Goal: Task Accomplishment & Management: Complete application form

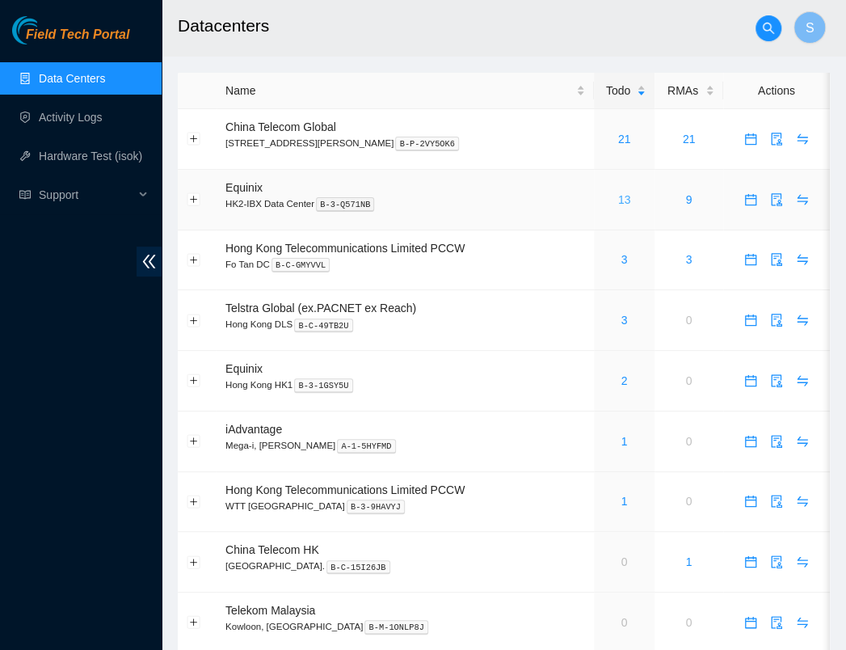
click at [618, 201] on link "13" at bounding box center [624, 199] width 13 height 13
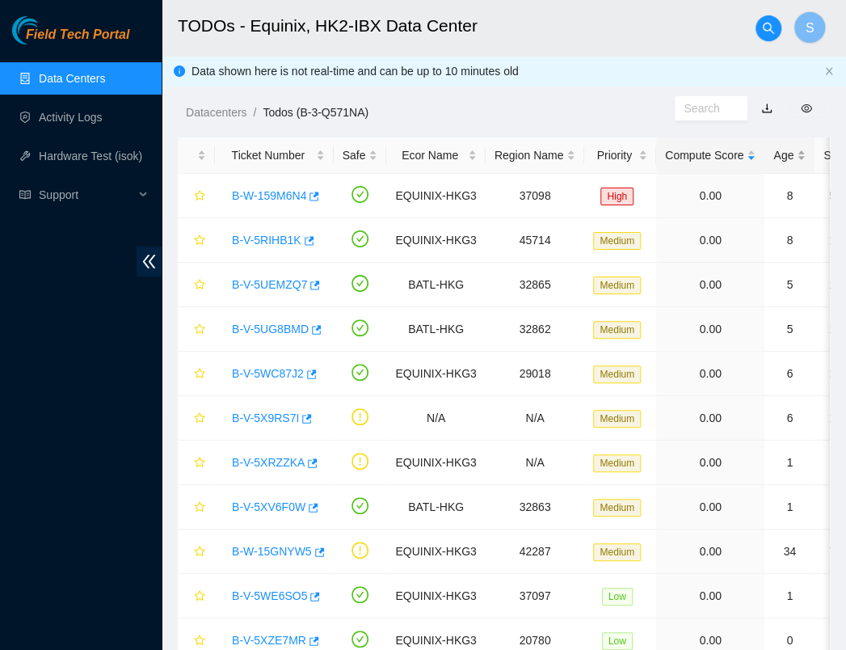
click at [774, 154] on div "Age" at bounding box center [790, 155] width 32 height 18
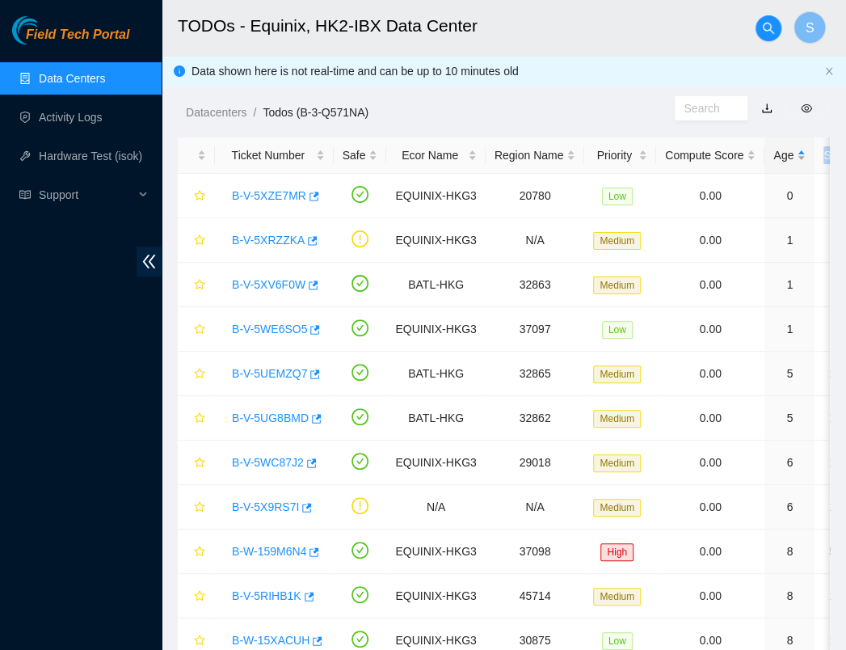
click at [774, 154] on div "Age" at bounding box center [790, 155] width 32 height 18
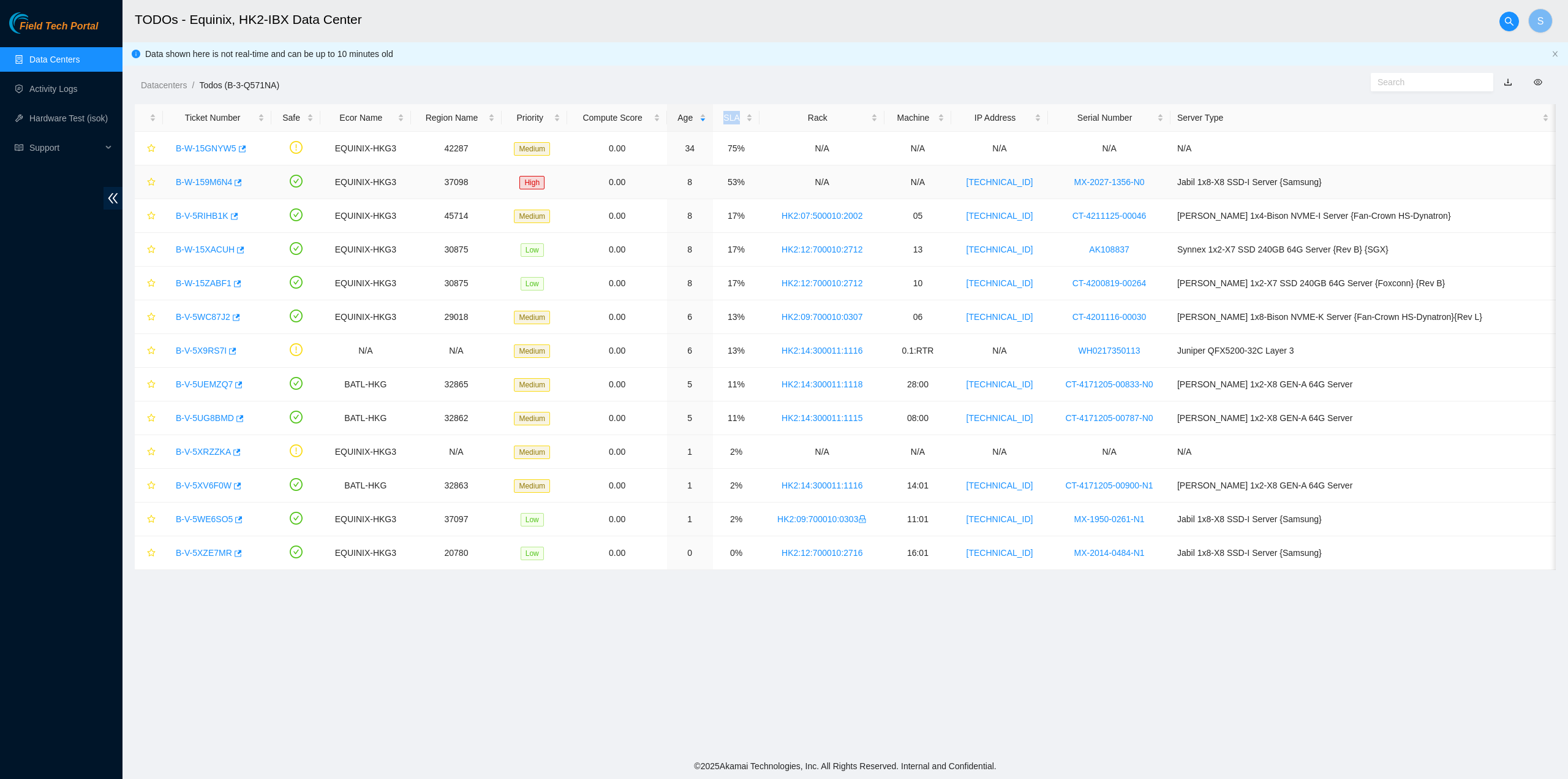
click at [211, 179] on link "B-W-159M6N4" at bounding box center [204, 182] width 56 height 10
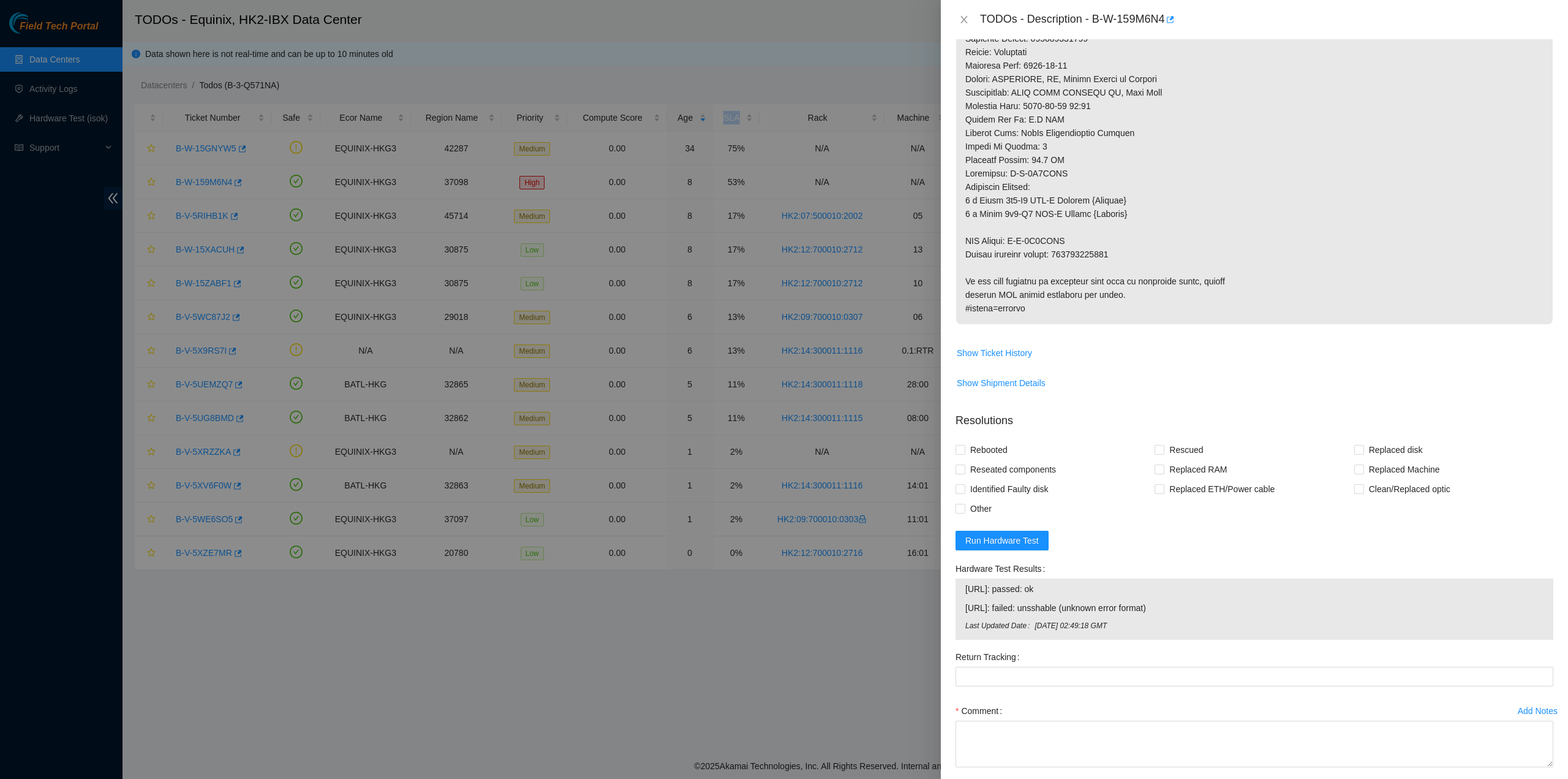
scroll to position [813, 0]
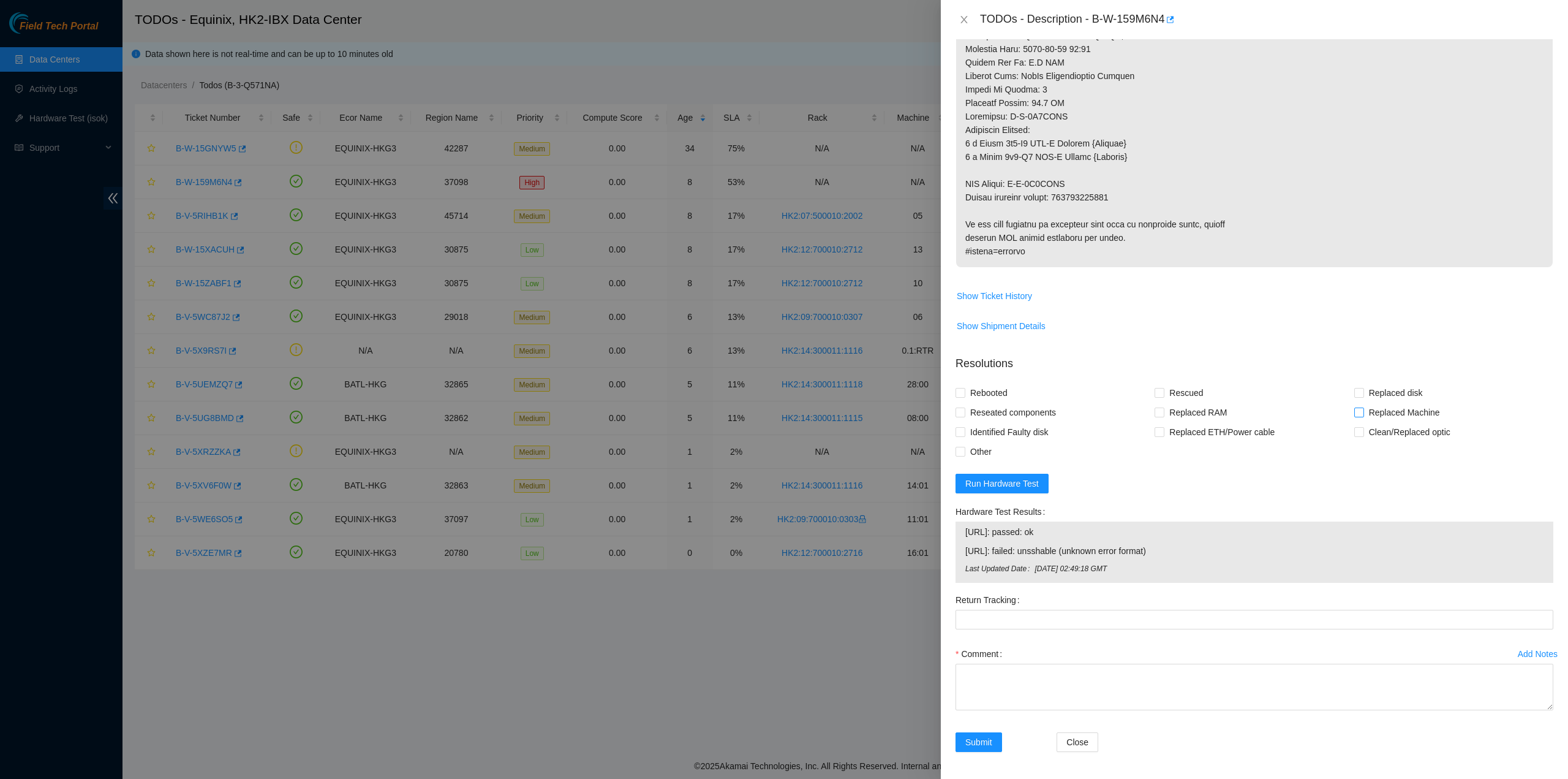
click at [650, 410] on span "Replaced Machine" at bounding box center [1404, 412] width 81 height 20
click at [650, 410] on input "Replaced Machine" at bounding box center [1357, 411] width 8 height 8
checkbox input "true"
drag, startPoint x: 1185, startPoint y: 390, endPoint x: 1130, endPoint y: 389, distance: 55.0
click at [650, 390] on span "Rescued" at bounding box center [1185, 393] width 43 height 20
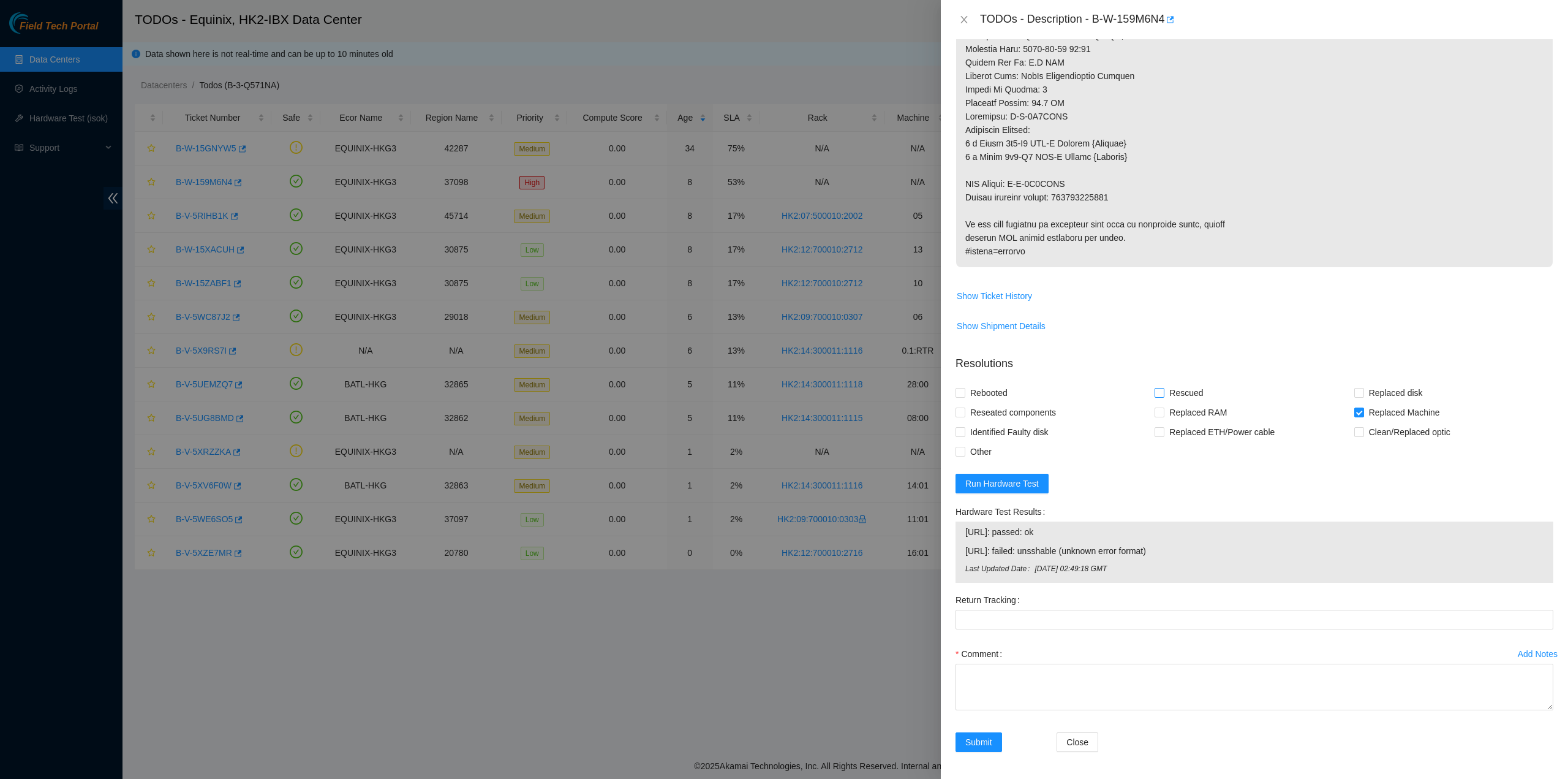
click at [650, 390] on input "Rescued" at bounding box center [1158, 392] width 8 height 8
checkbox input "true"
click at [650, 394] on span "Rebooted" at bounding box center [989, 393] width 47 height 20
click at [650, 411] on span "Reseated components" at bounding box center [1013, 412] width 95 height 20
click at [650, 411] on input "Reseated components" at bounding box center [959, 411] width 8 height 8
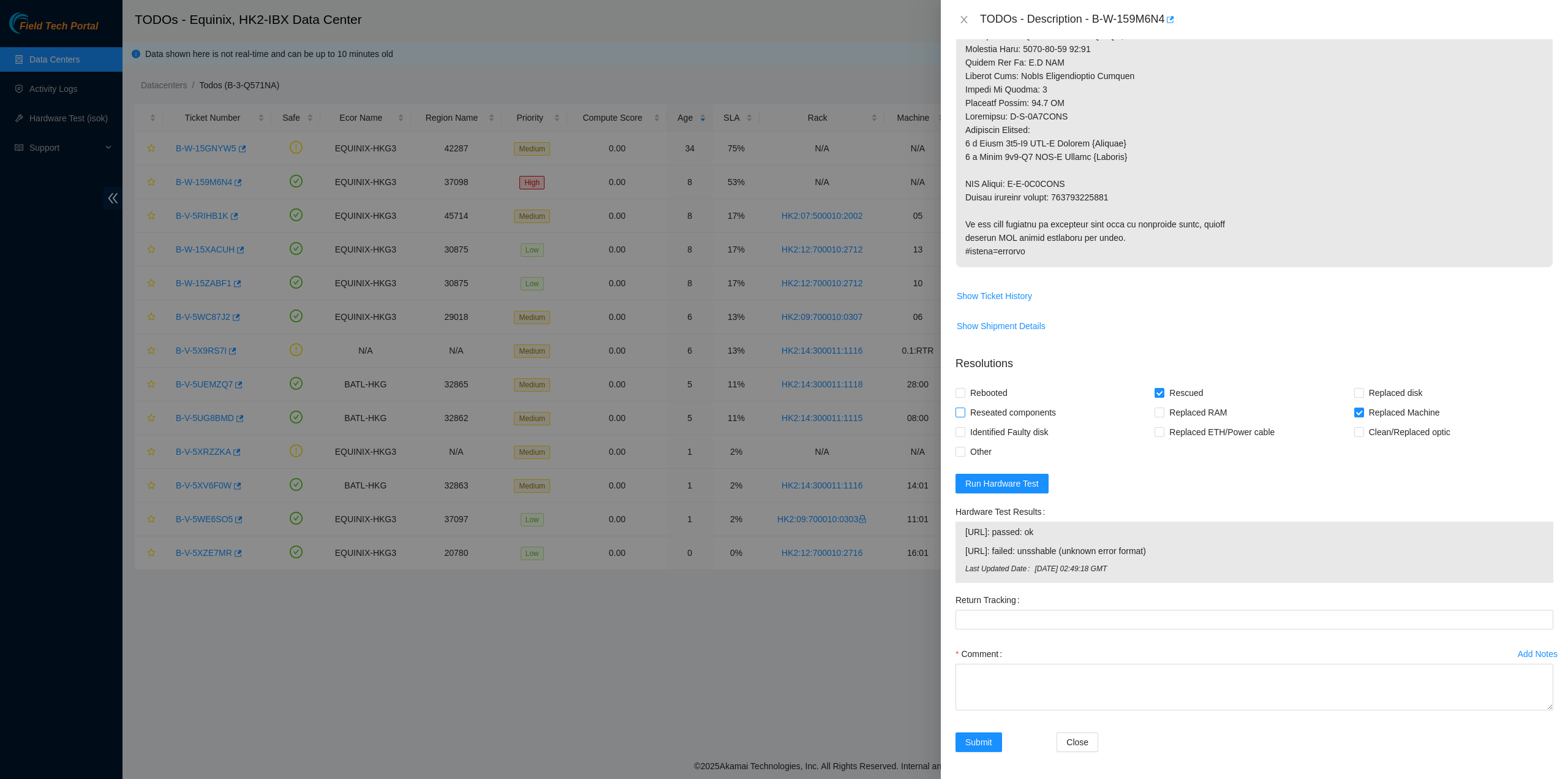
checkbox input "true"
click at [650, 384] on span "Rebooted" at bounding box center [989, 393] width 47 height 20
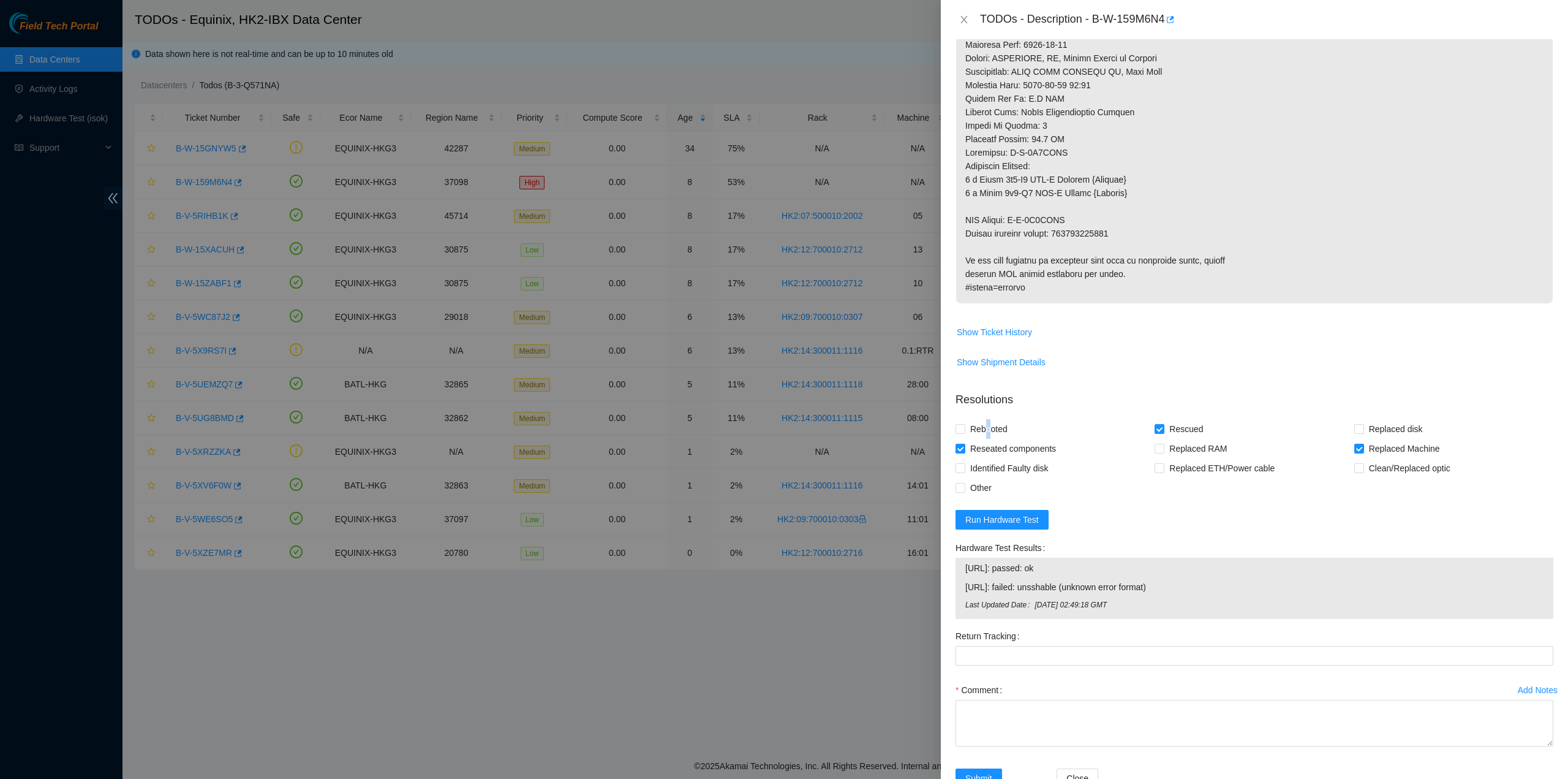
scroll to position [629, 0]
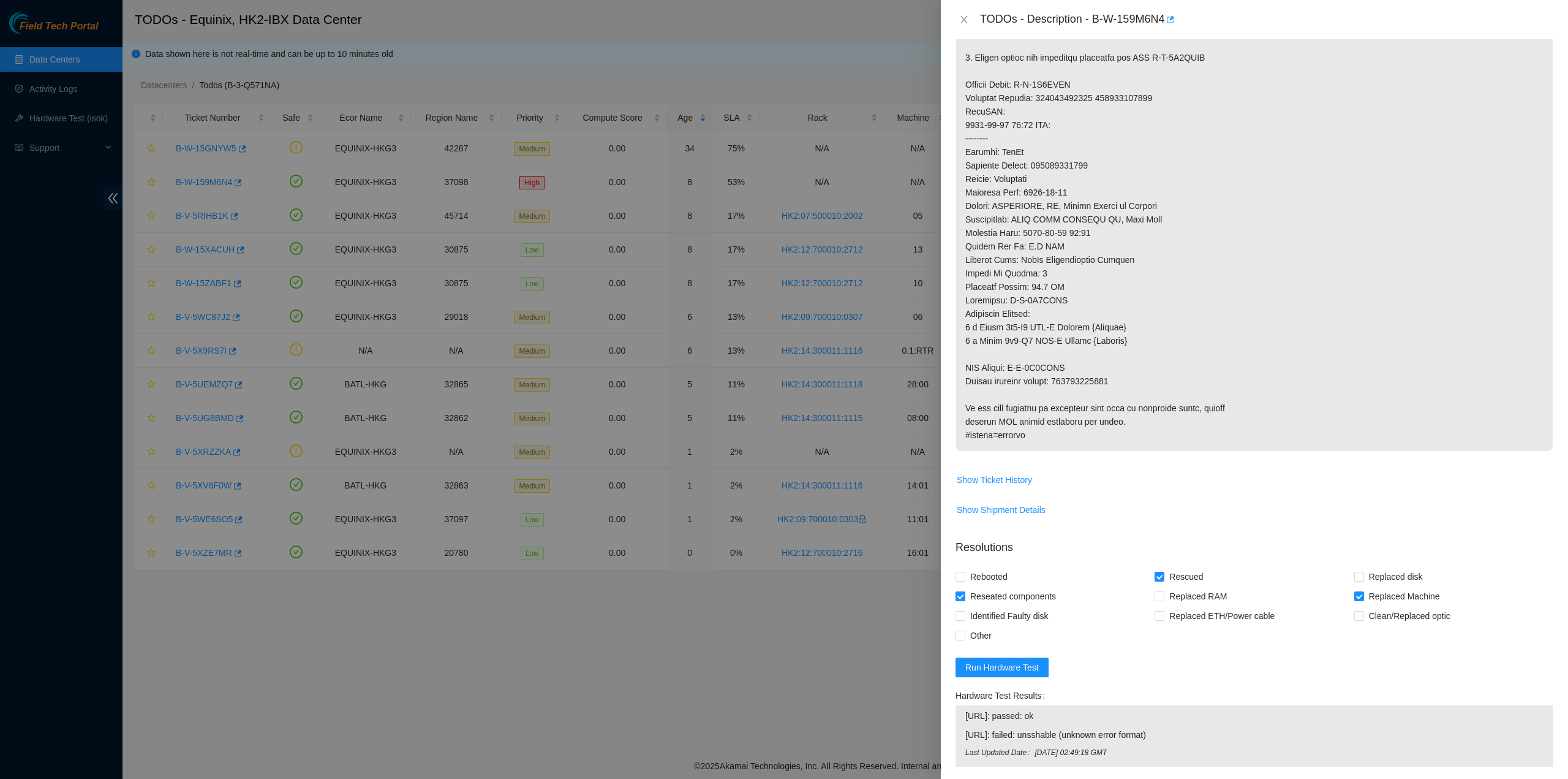
click at [650, 443] on p at bounding box center [1254, 23] width 596 height 854
drag, startPoint x: 1201, startPoint y: 130, endPoint x: 1203, endPoint y: 145, distance: 15.1
click at [650, 130] on p at bounding box center [1254, 23] width 596 height 854
drag, startPoint x: 1094, startPoint y: 17, endPoint x: 1167, endPoint y: 21, distance: 73.1
click at [650, 21] on div "TODOs - Description - B-W-159M6N4" at bounding box center [1267, 20] width 573 height 20
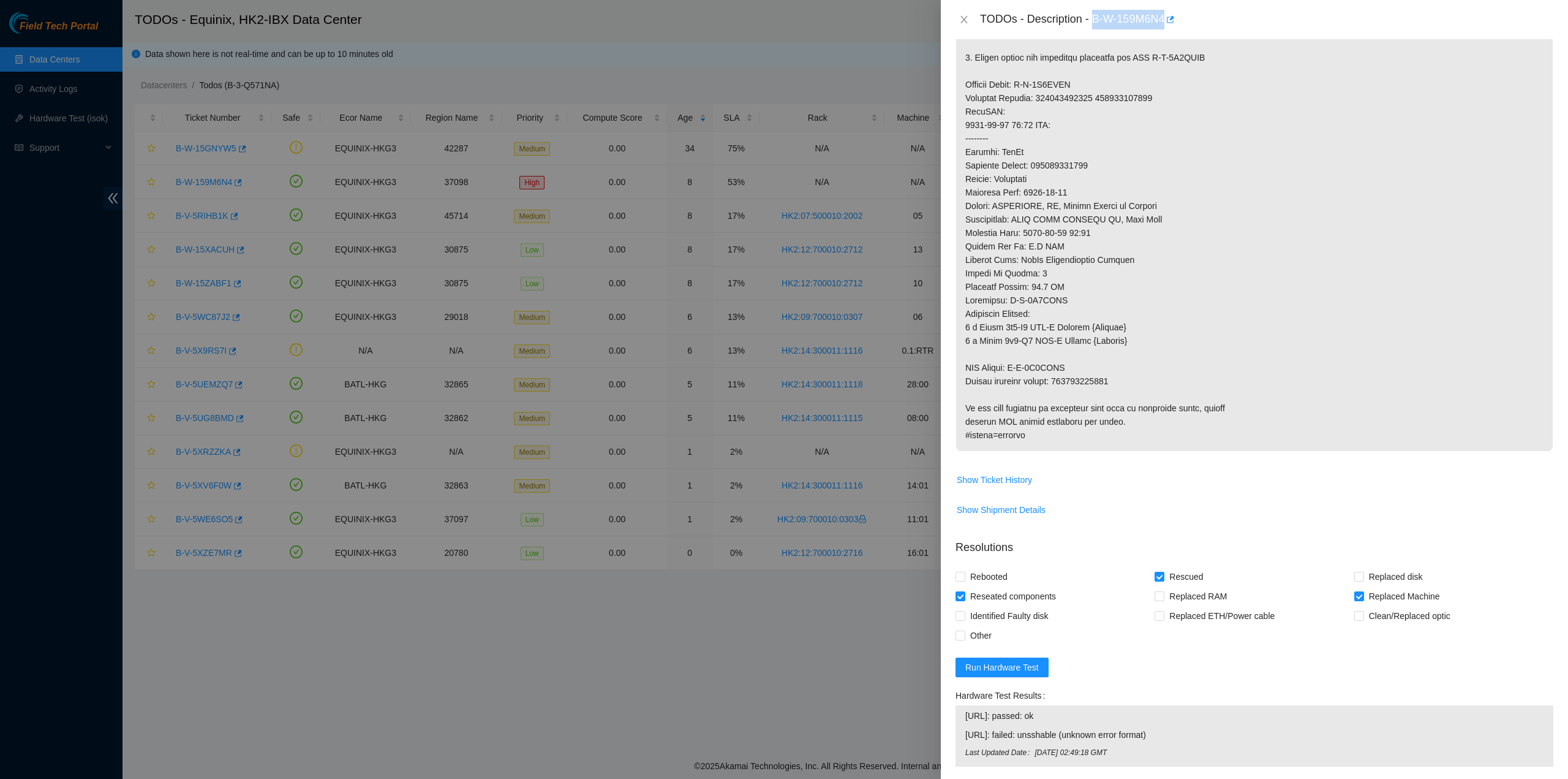
copy div "B-W-159M6N4"
click at [650, 492] on form "Resolutions Rebooted Rescued Replaced disk Reseated components Replaced RAM Rep…" at bounding box center [1254, 739] width 598 height 421
drag, startPoint x: 1060, startPoint y: 377, endPoint x: 1123, endPoint y: 379, distance: 63.0
click at [650, 381] on p at bounding box center [1254, 23] width 596 height 854
copy p "417328428240"
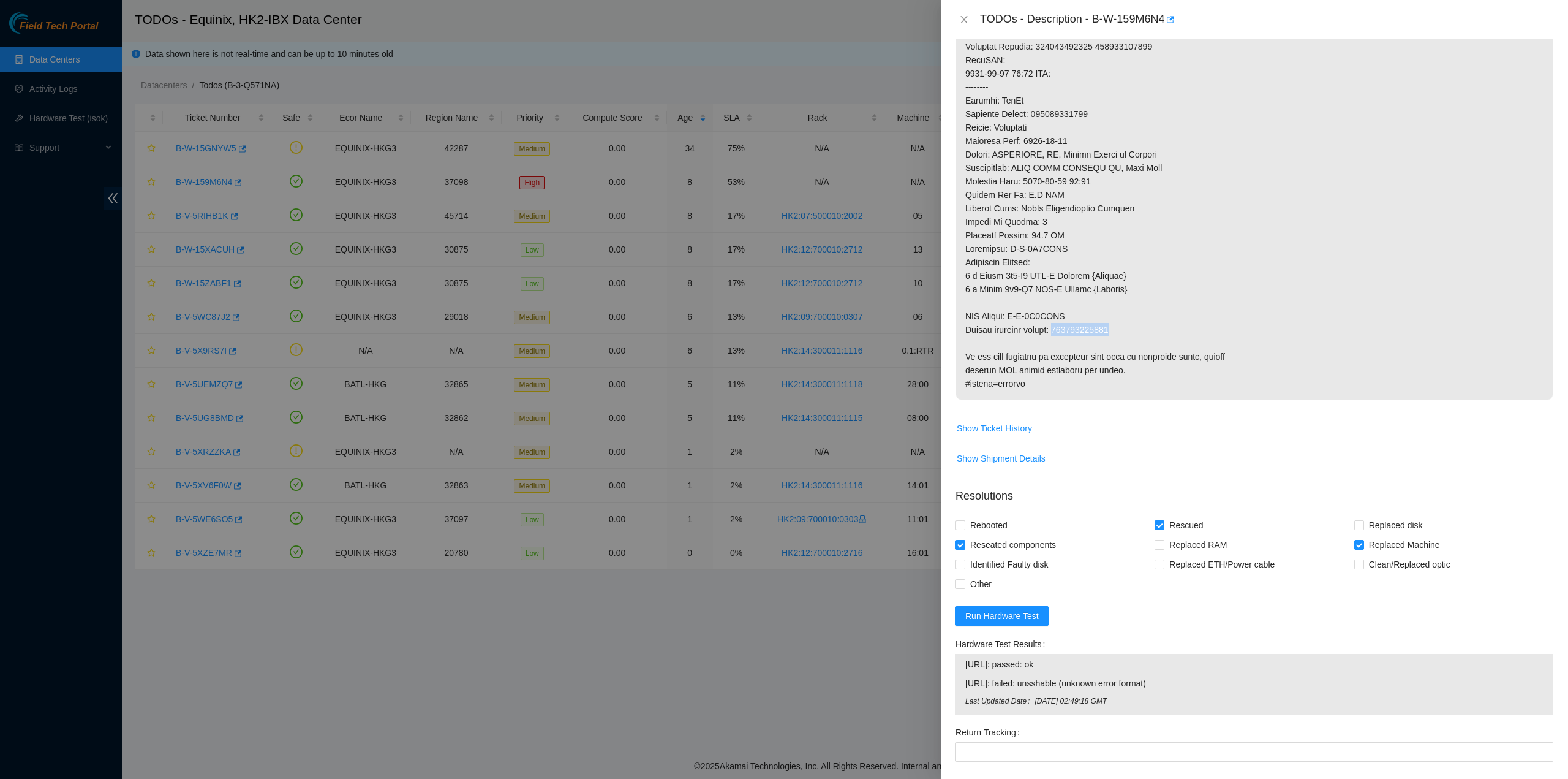
scroll to position [813, 0]
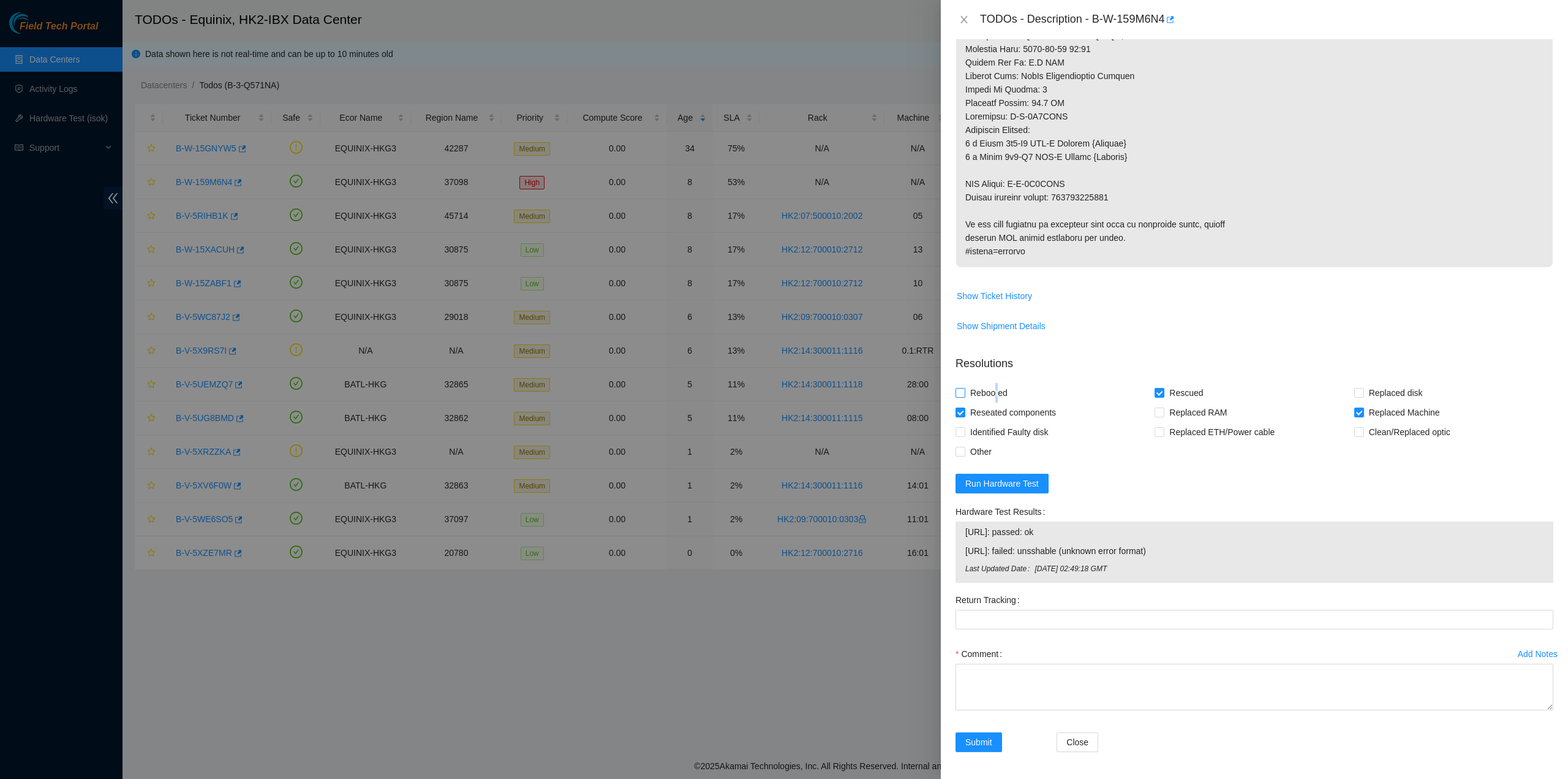
click at [650, 392] on span "Rebooted" at bounding box center [989, 393] width 47 height 20
click at [650, 389] on span "Rebooted" at bounding box center [989, 393] width 47 height 20
click at [650, 389] on input "Rebooted" at bounding box center [959, 392] width 8 height 8
checkbox input "true"
drag, startPoint x: 1060, startPoint y: 196, endPoint x: 1156, endPoint y: 202, distance: 96.2
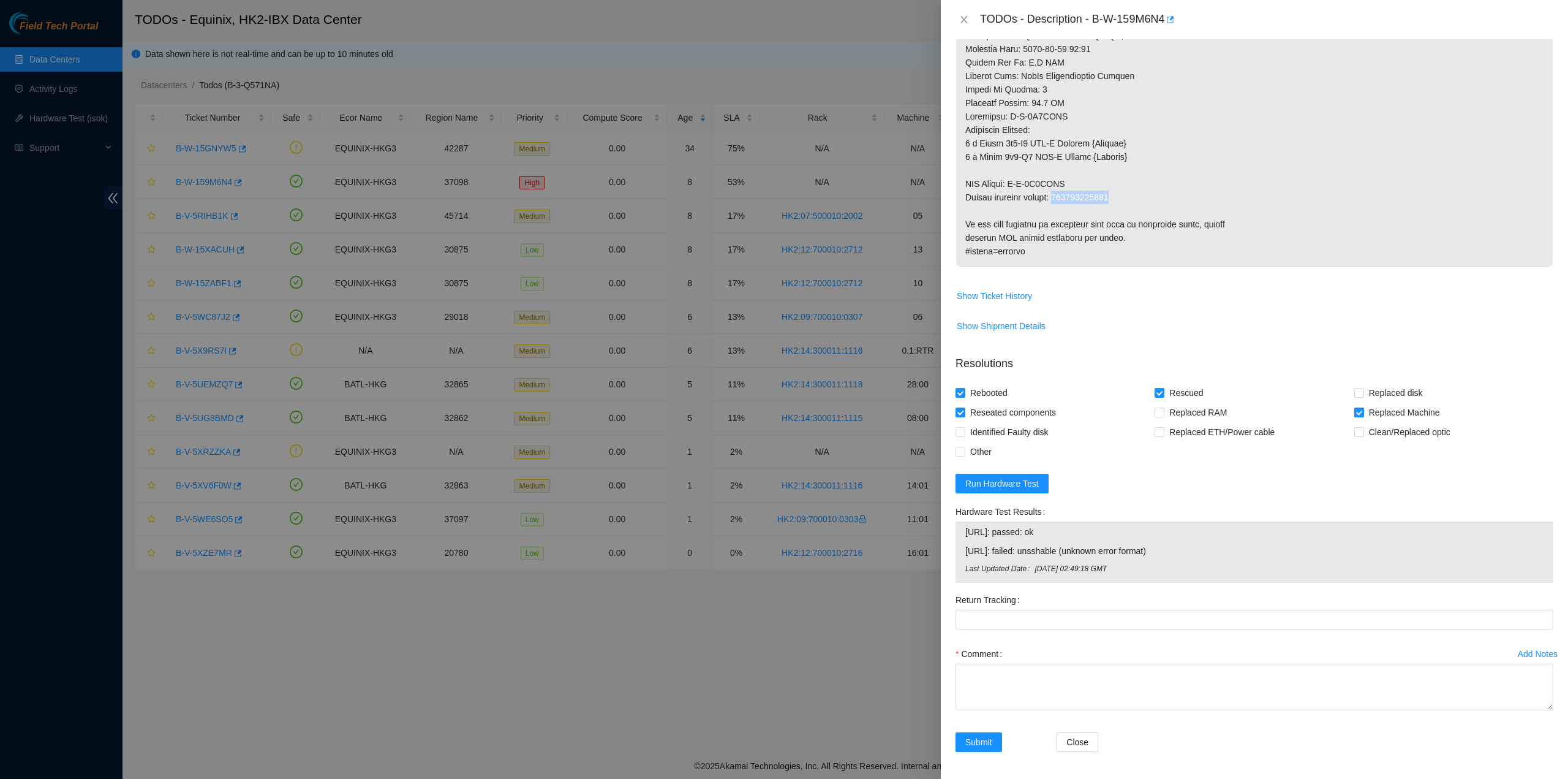
copy p "417328428240"
click at [650, 492] on div "Return Tracking" at bounding box center [1254, 600] width 598 height 20
click at [650, 492] on Tracking "Return Tracking" at bounding box center [1254, 619] width 598 height 20
paste Tracking "417328428240"
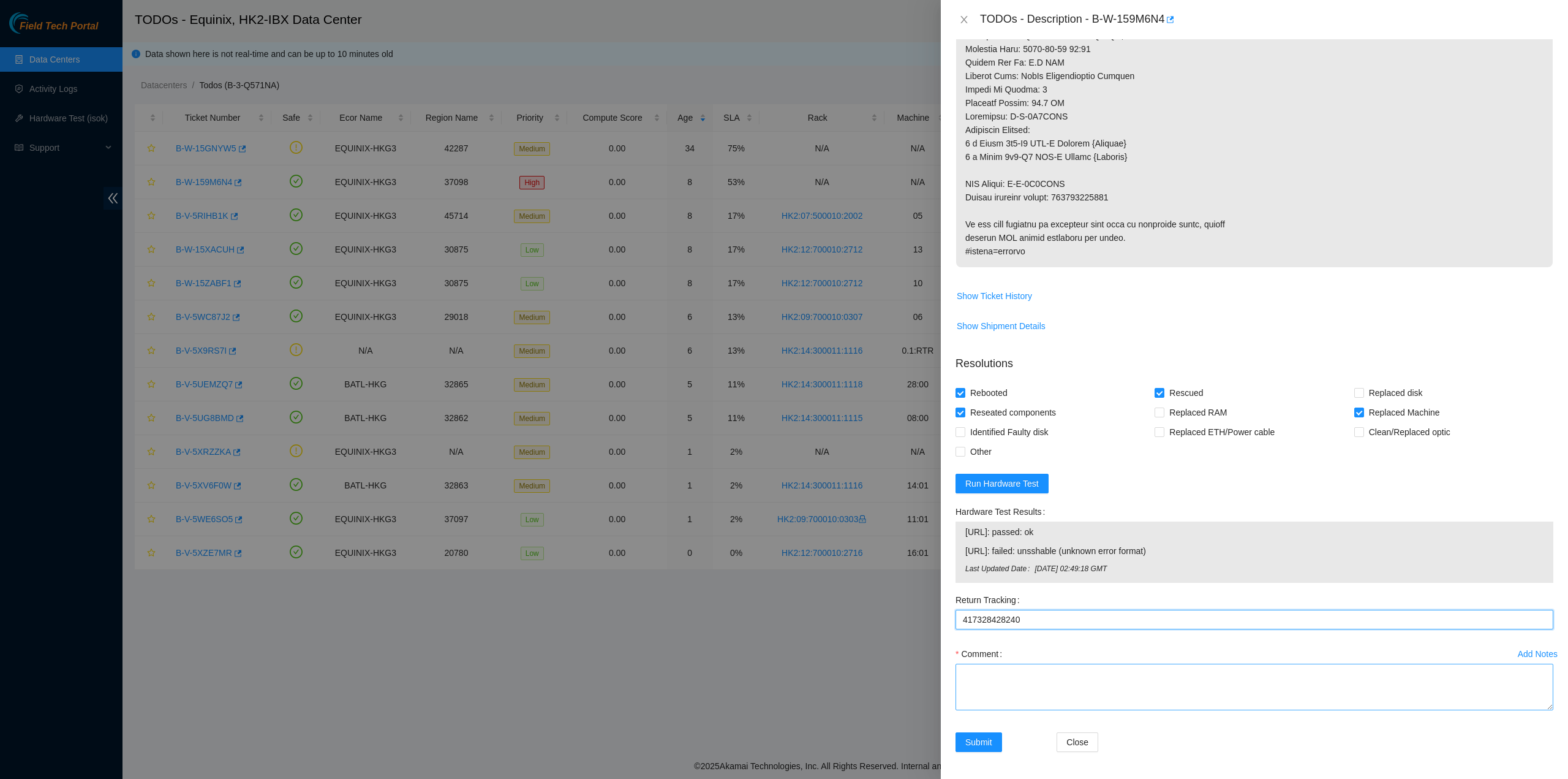
type Tracking "417328428240"
click at [650, 492] on textarea "Comment" at bounding box center [1254, 687] width 598 height 46
type textarea "pass ok"
click at [650, 492] on span "Submit" at bounding box center [979, 742] width 27 height 14
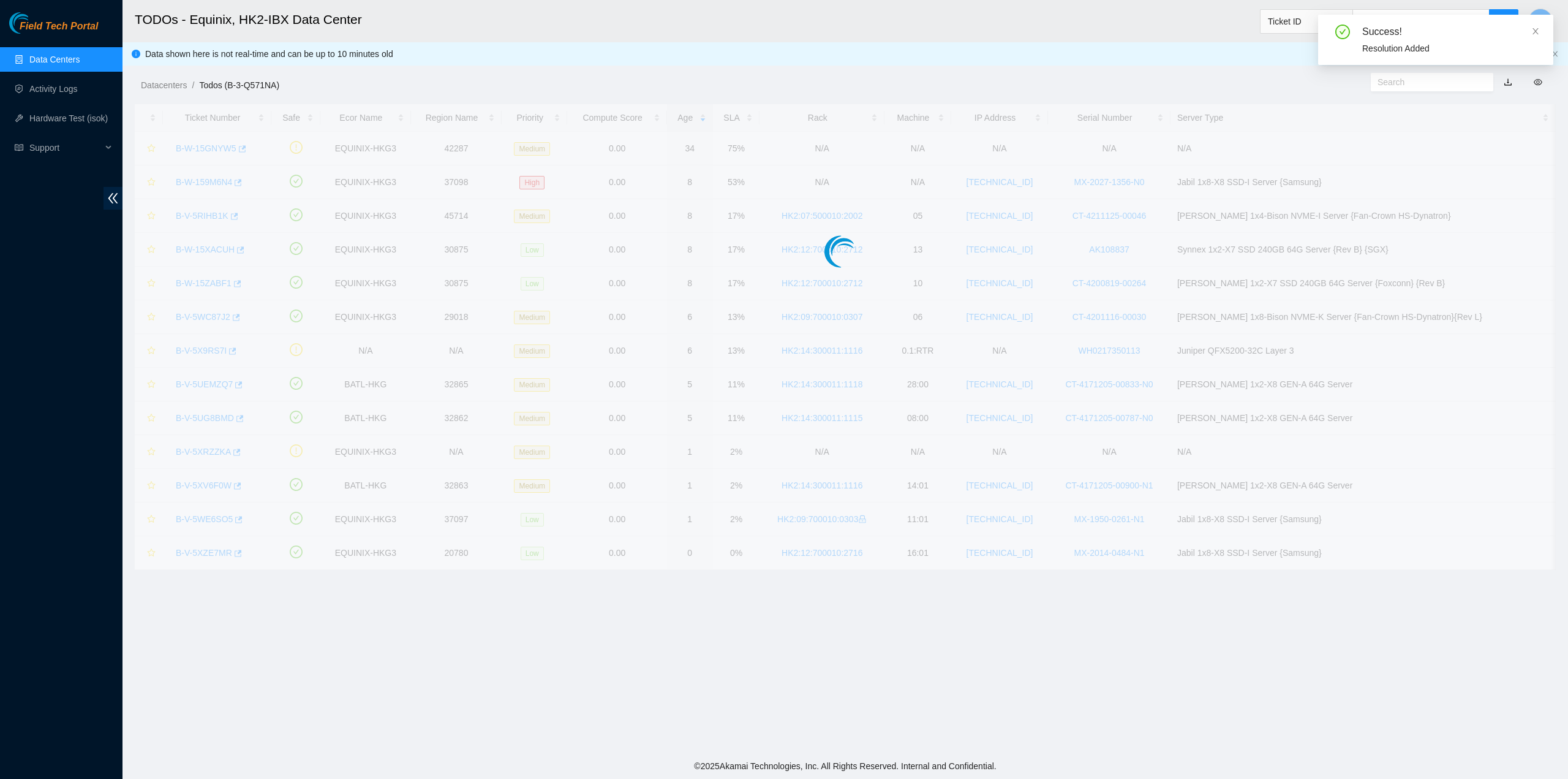
scroll to position [0, 0]
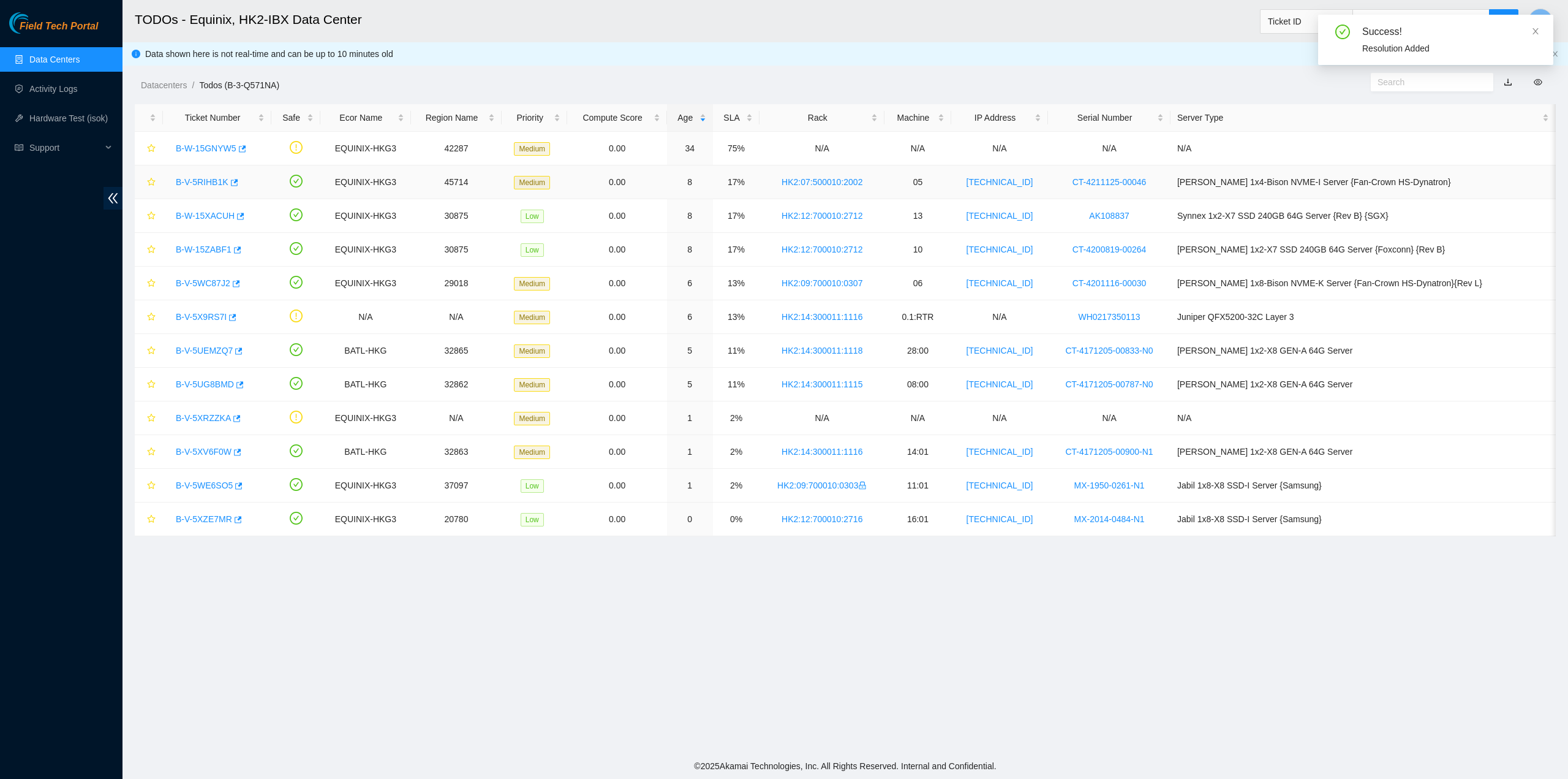
click at [189, 180] on link "B-V-5RIHB1K" at bounding box center [202, 182] width 53 height 10
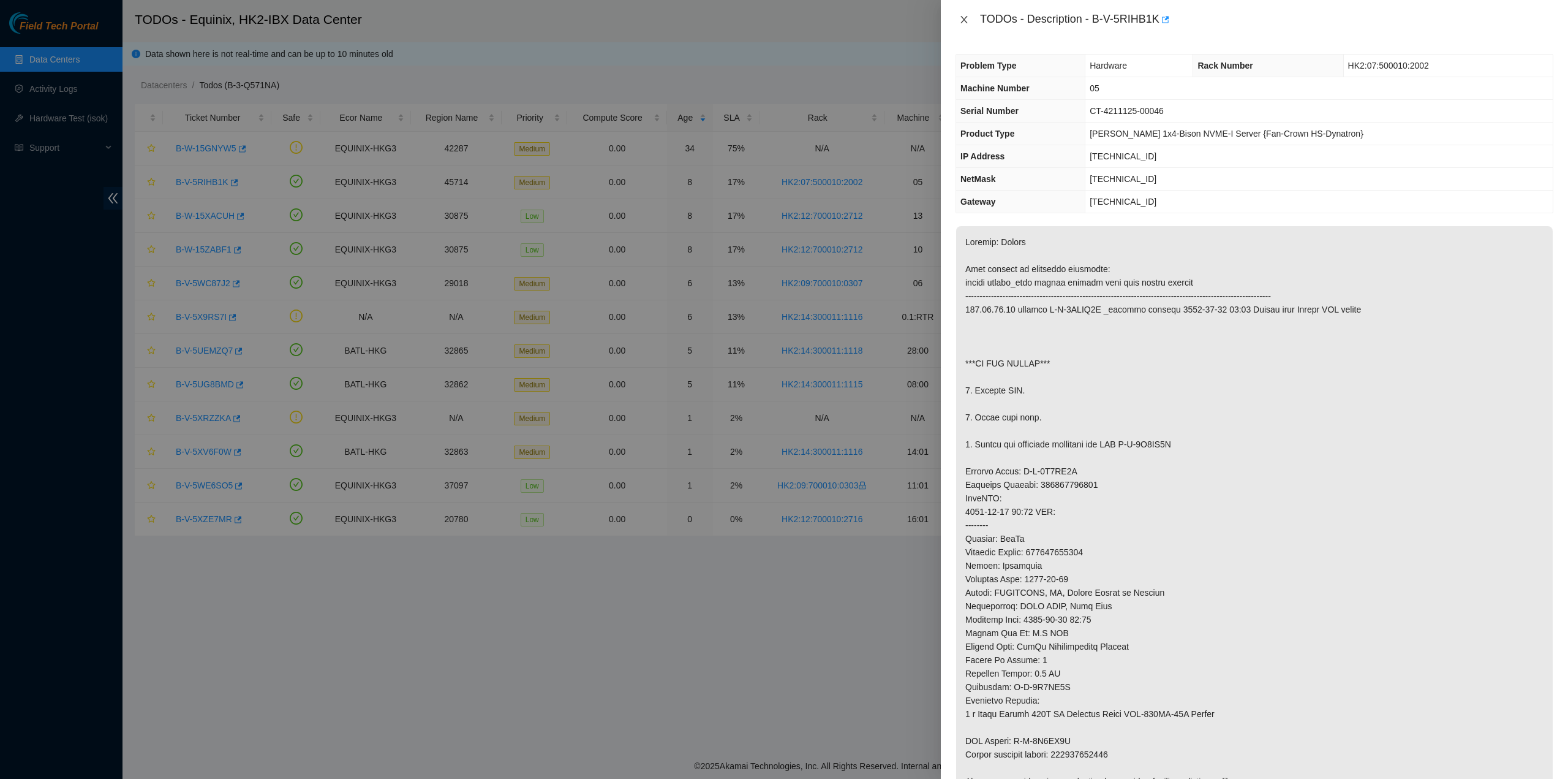
click at [650, 21] on button "Close" at bounding box center [964, 20] width 17 height 11
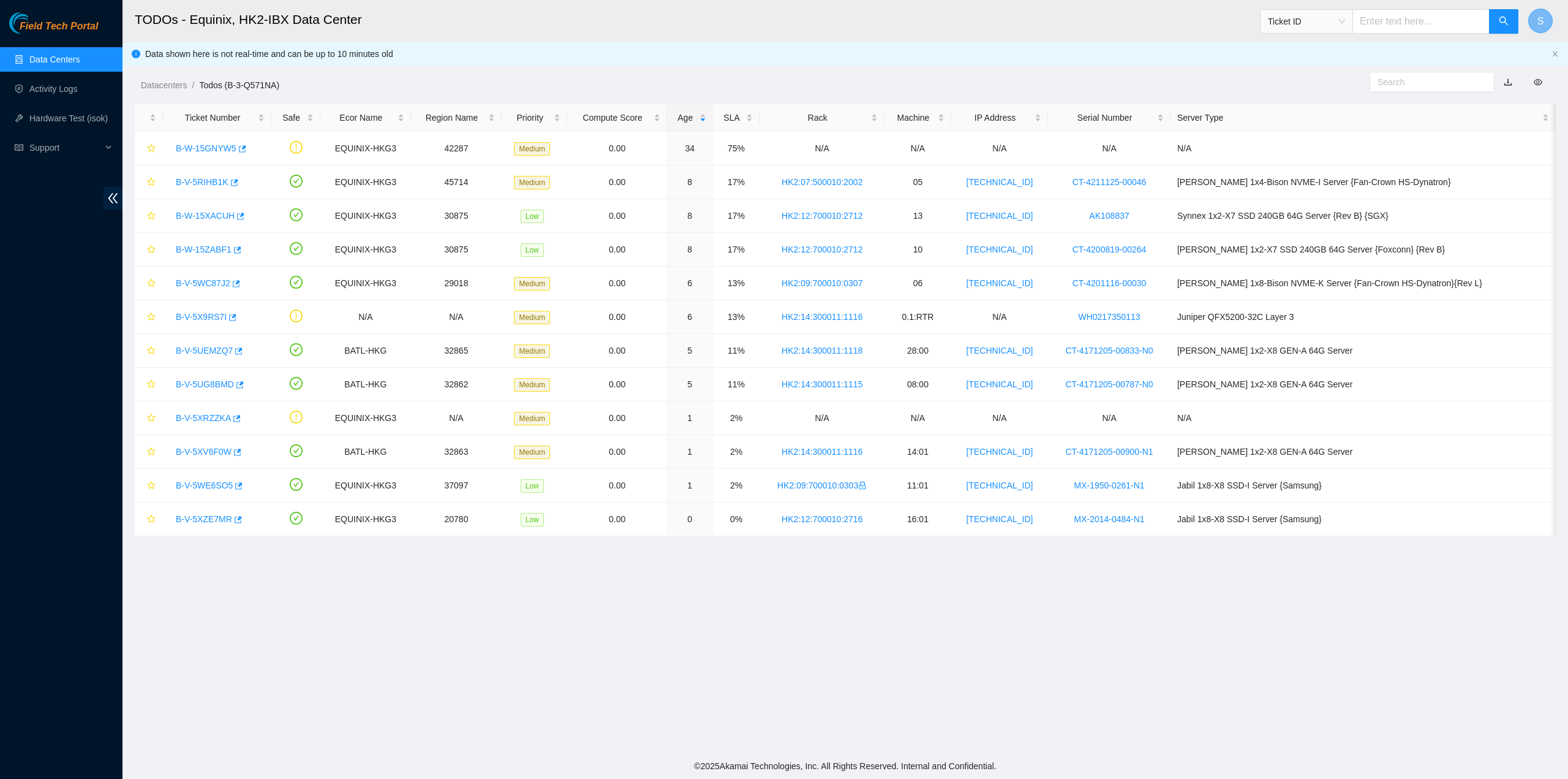
click at [650, 27] on button "S" at bounding box center [1540, 20] width 24 height 24
click at [650, 112] on link "Logout" at bounding box center [1454, 108] width 27 height 10
